Goal: Information Seeking & Learning: Learn about a topic

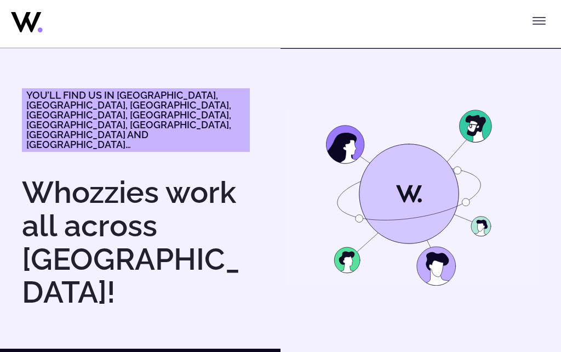
scroll to position [1607, 0]
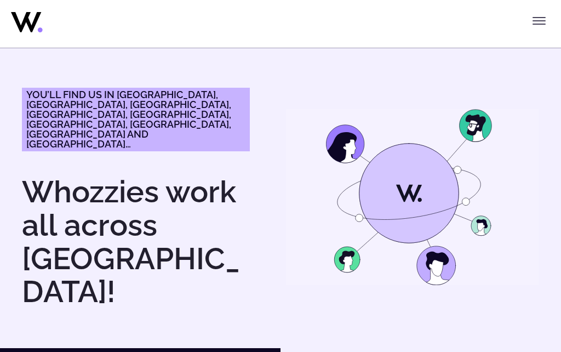
click at [539, 22] on icon "Toggle menu" at bounding box center [539, 20] width 13 height 13
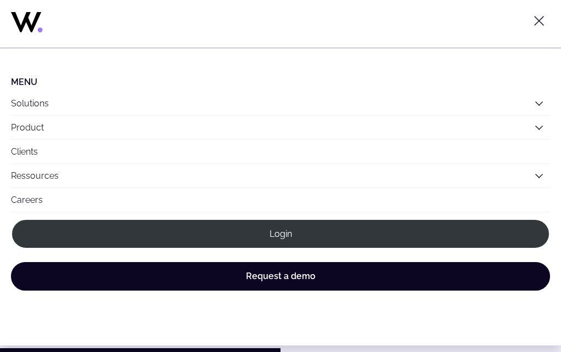
click at [15, 202] on link "Careers" at bounding box center [280, 200] width 539 height 24
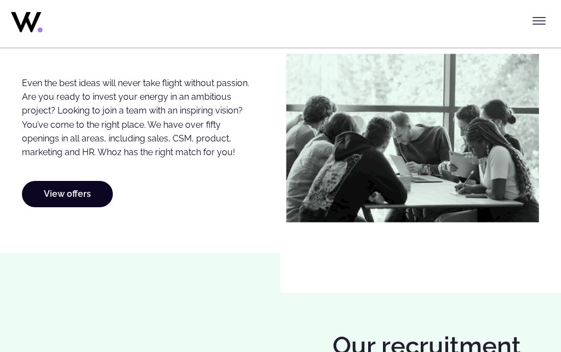
click at [75, 207] on link "View offers" at bounding box center [67, 194] width 91 height 26
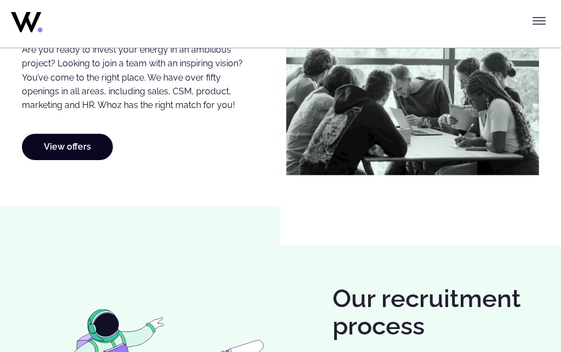
scroll to position [579, 0]
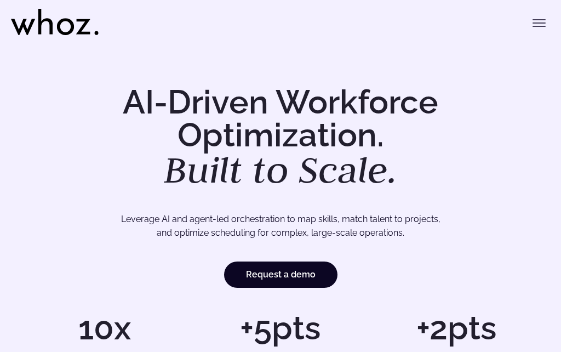
scroll to position [12, 0]
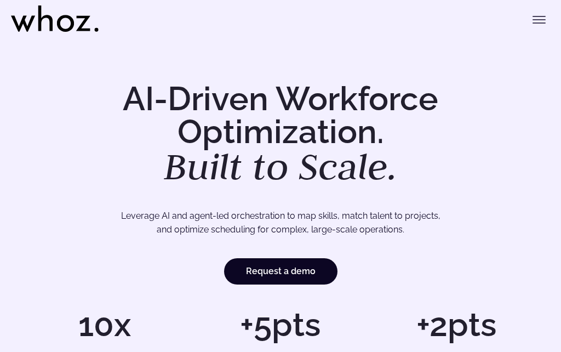
click at [534, 18] on icon "Toggle menu" at bounding box center [539, 19] width 13 height 13
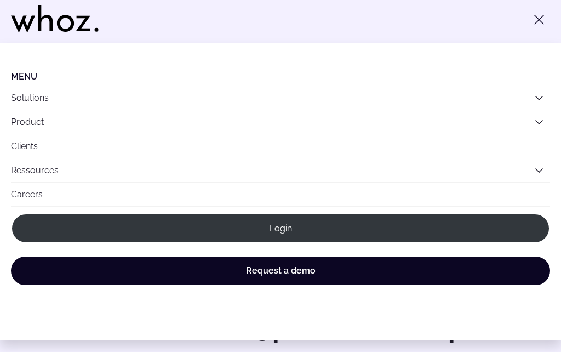
click at [26, 96] on button "Solutions" at bounding box center [280, 98] width 539 height 24
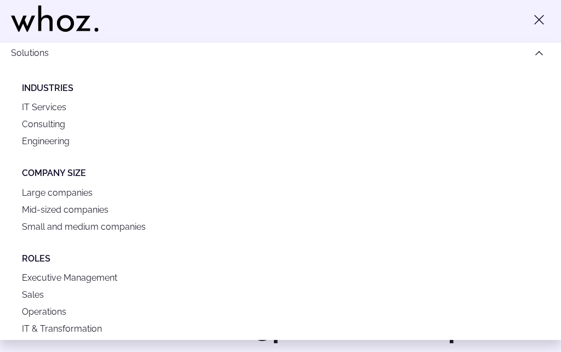
scroll to position [42, 0]
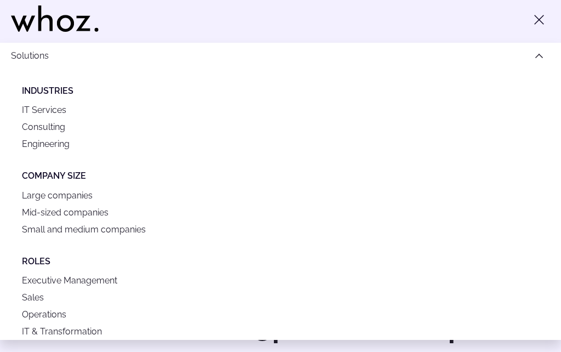
click at [23, 102] on link "IT Services" at bounding box center [280, 109] width 517 height 17
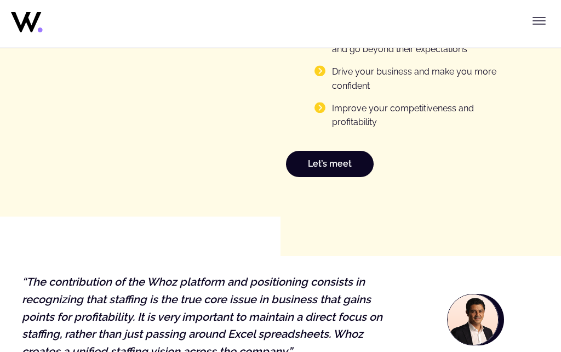
scroll to position [1778, 0]
